Goal: Check status: Check status

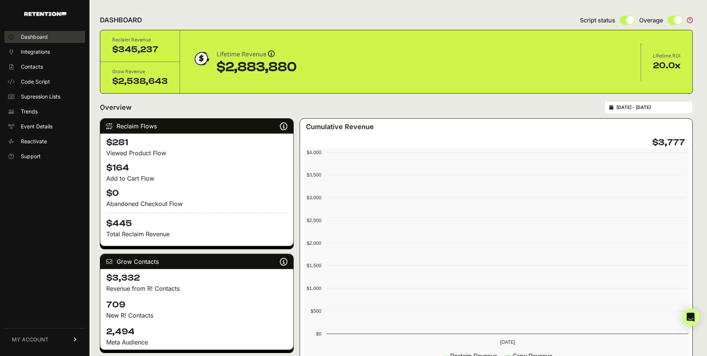
click at [32, 41] on link "Dashboard" at bounding box center [44, 37] width 81 height 12
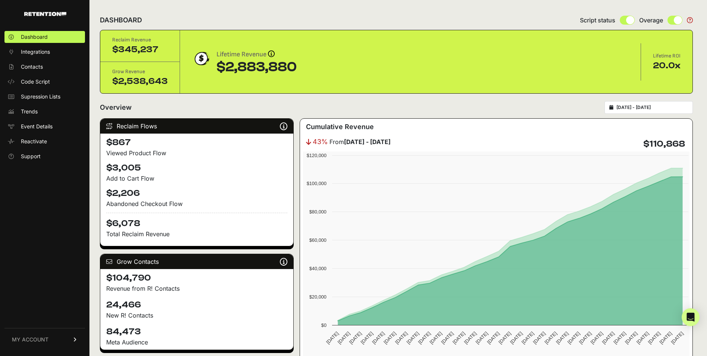
type input "2025-09-08"
type input "2025-10-08"
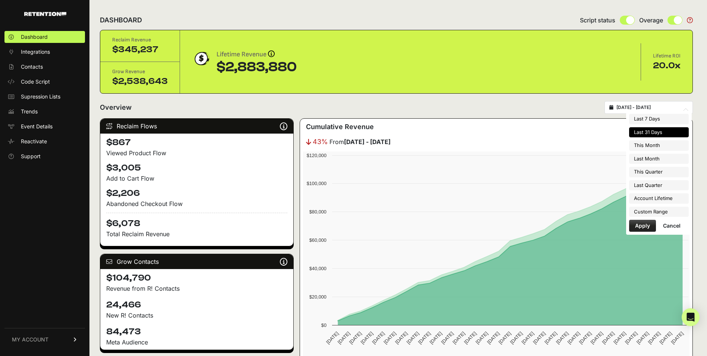
click at [626, 106] on input "2025-09-08 - 2025-10-08" at bounding box center [652, 107] width 72 height 6
type input "2025-10-01"
type input "2025-10-31"
type input "2025-09-01"
type input "2025-09-30"
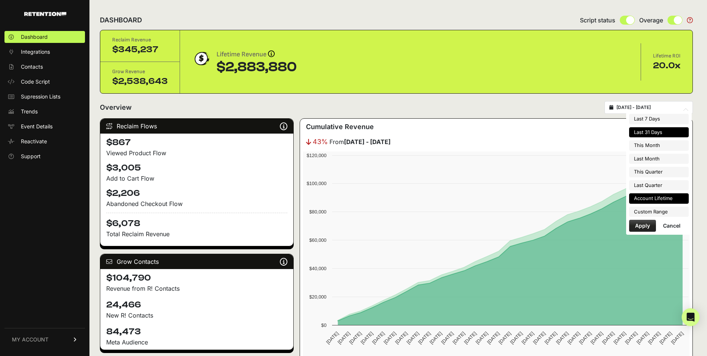
type input "2025-10-01"
type input "2025-12-31"
type input "2025-07-01"
type input "2025-09-30"
type input "2022-08-17"
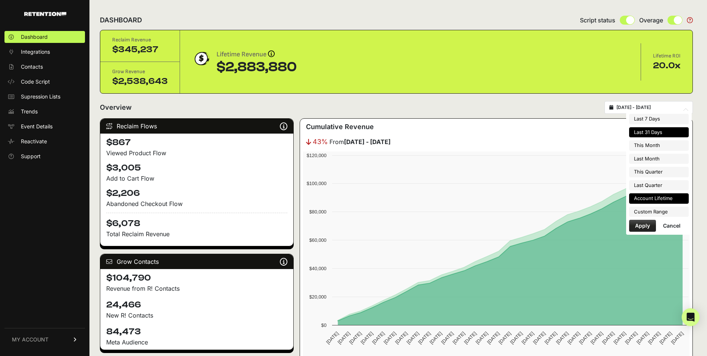
type input "2025-10-08"
click at [652, 210] on li "Custom Range" at bounding box center [659, 211] width 60 height 10
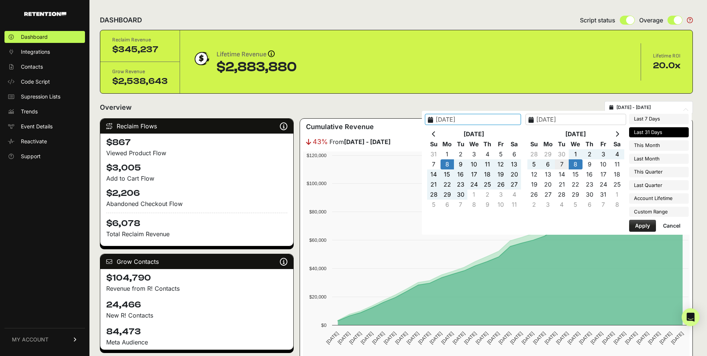
type input "2025-10-07"
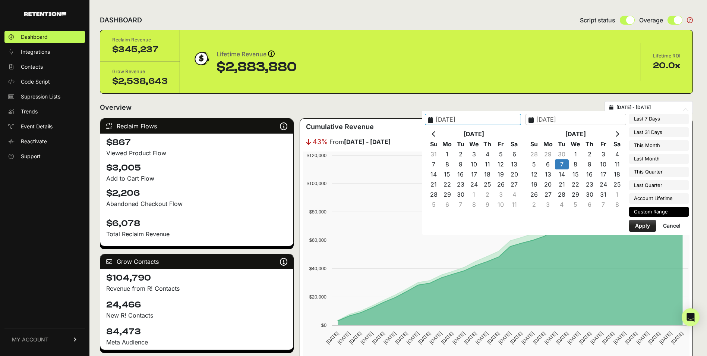
click at [658, 224] on button "Cancel" at bounding box center [671, 226] width 29 height 12
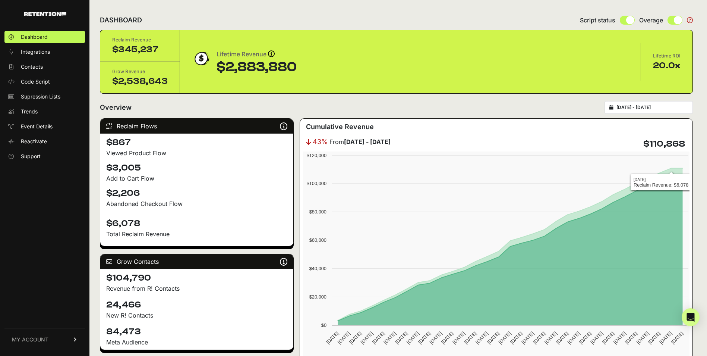
type input "2025-09-08"
type input "2025-10-08"
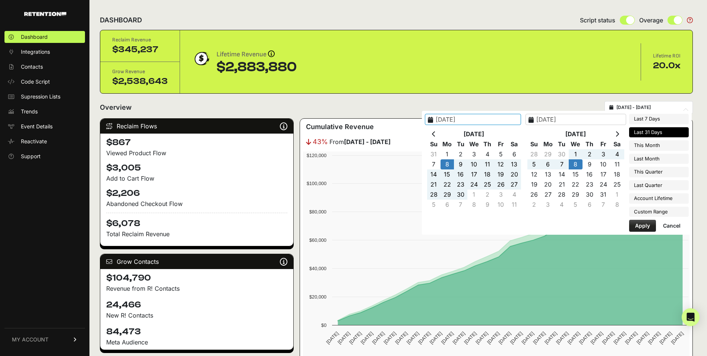
click at [659, 109] on input "2025-09-08 - 2025-10-08" at bounding box center [652, 107] width 72 height 6
type input "2025-10-14"
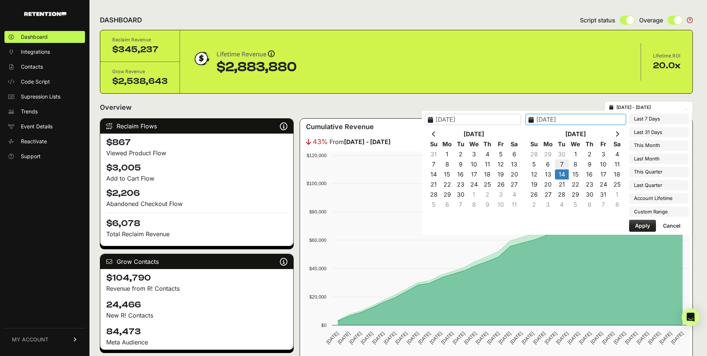
type input "2025-10-07"
drag, startPoint x: 566, startPoint y: 169, endPoint x: 565, endPoint y: 165, distance: 4.1
type input "2025-10-07"
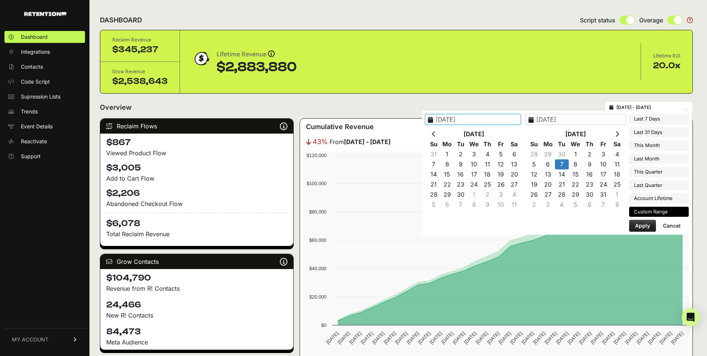
click at [641, 223] on button "Apply" at bounding box center [642, 226] width 27 height 12
type input "[DATE] - [DATE]"
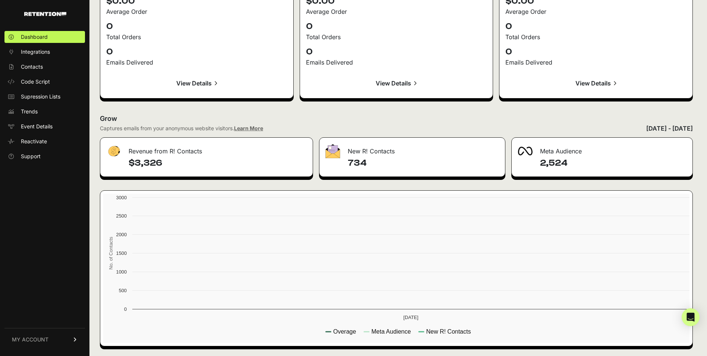
scroll to position [803, 0]
